Goal: Communication & Community: Answer question/provide support

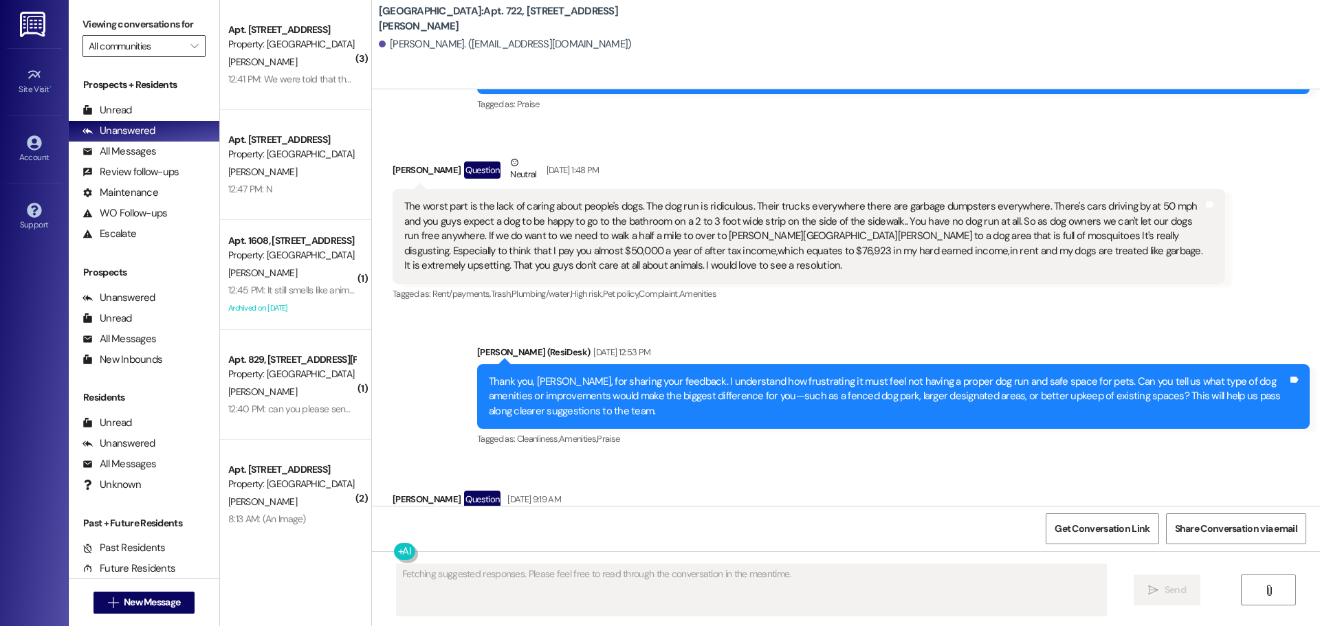
scroll to position [914, 0]
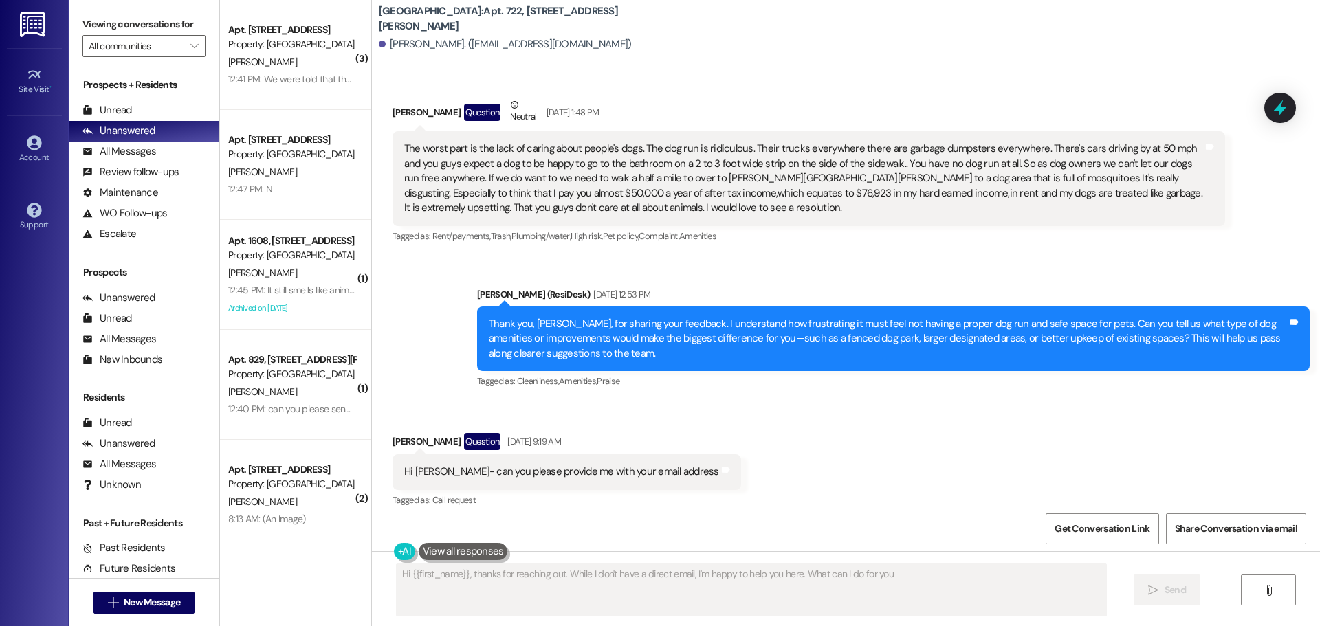
type textarea "Hi {{first_name}}, thanks for reaching out. While I don't have a direct email, …"
click at [29, 140] on icon at bounding box center [34, 142] width 14 height 14
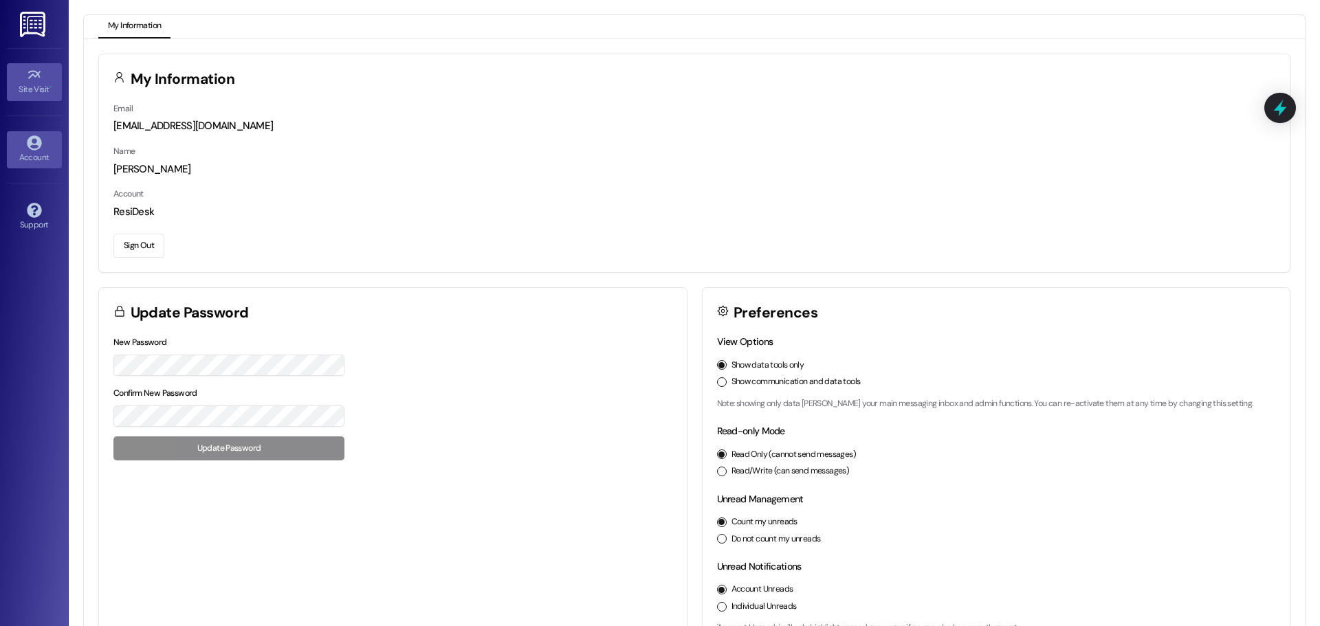
click at [41, 80] on icon at bounding box center [34, 74] width 15 height 15
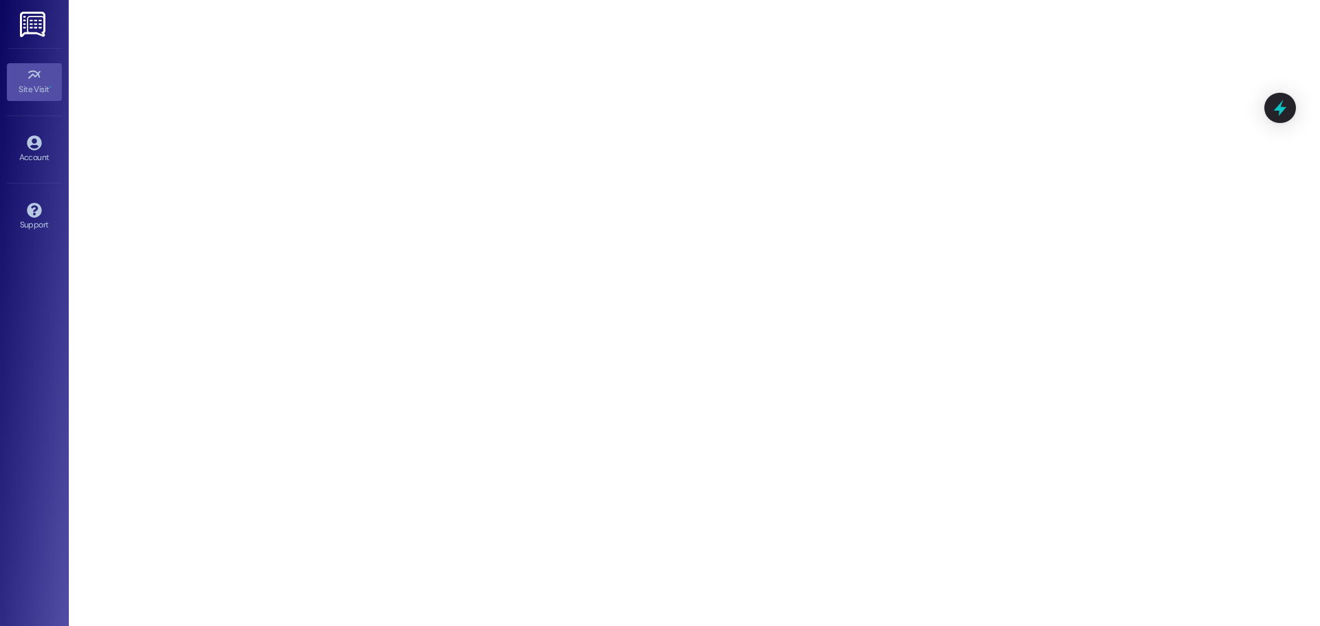
click at [34, 25] on img at bounding box center [34, 24] width 28 height 25
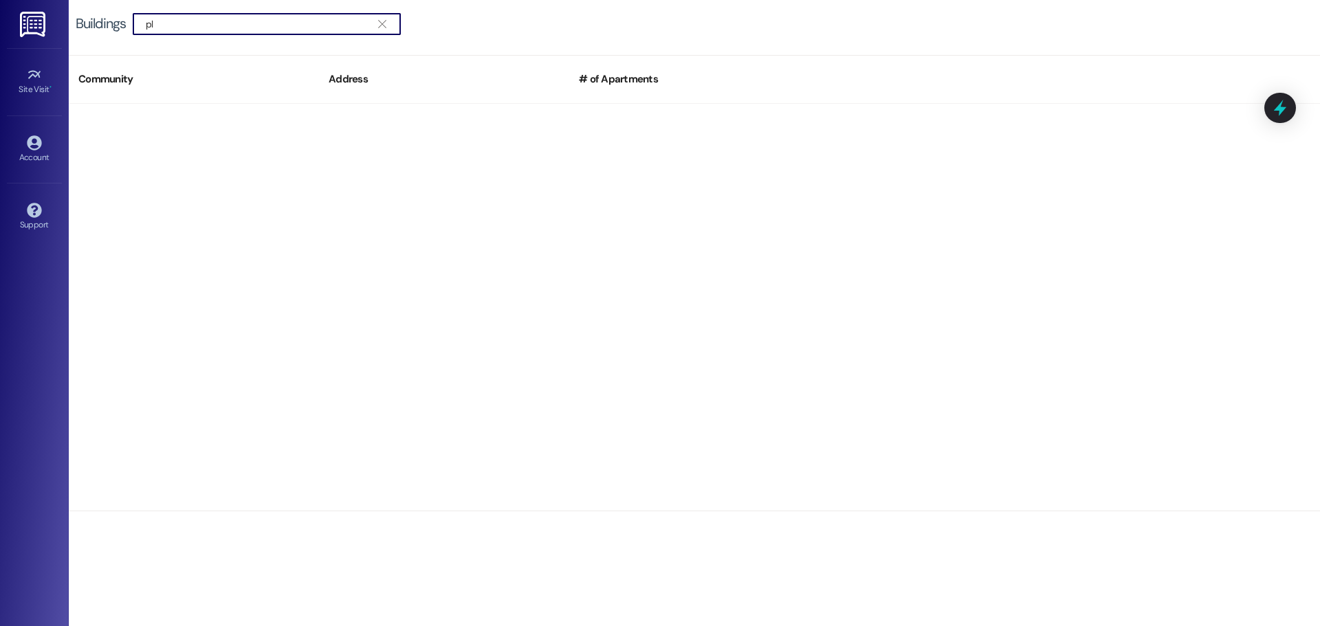
type input "p"
